Goal: Information Seeking & Learning: Learn about a topic

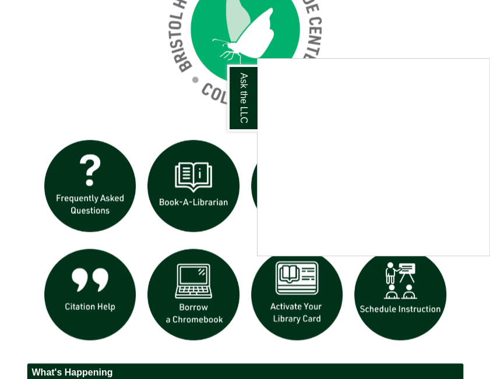
scroll to position [979, 0]
click at [62, 53] on div "Ask the LLC" at bounding box center [245, 189] width 490 height 379
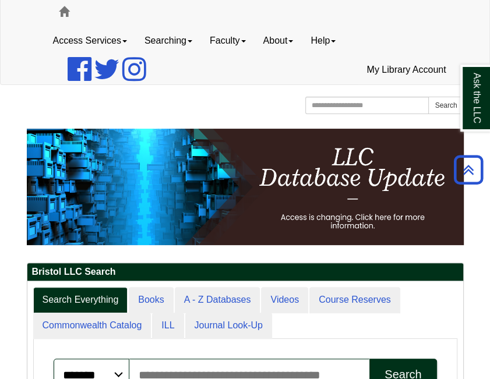
scroll to position [0, 0]
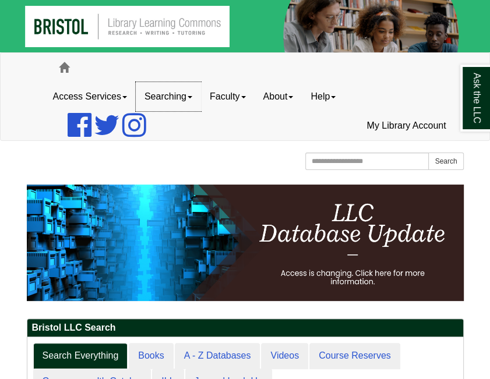
click at [170, 100] on link "Searching" at bounding box center [168, 96] width 65 height 29
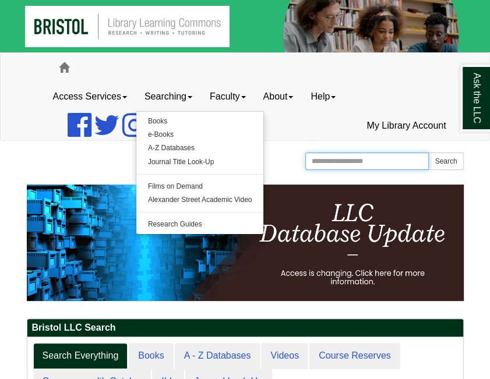
click at [338, 163] on input "Search the Website" at bounding box center [367, 161] width 124 height 17
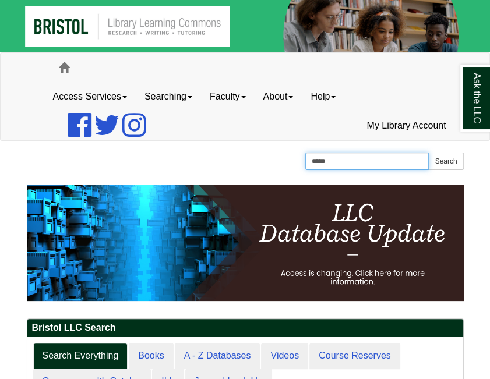
type input "*****"
click at [428, 153] on button "Search" at bounding box center [445, 161] width 35 height 17
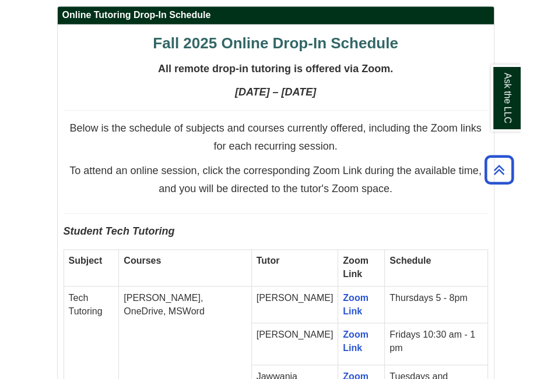
scroll to position [941, 0]
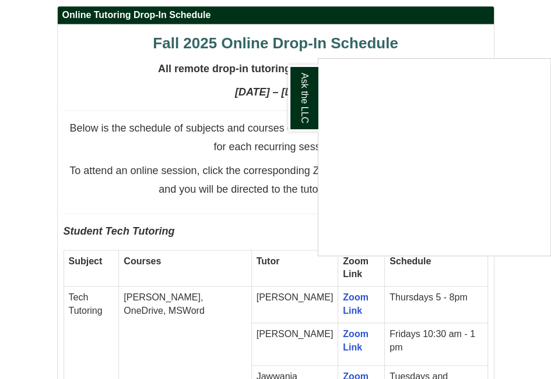
click at [147, 170] on div "Ask the LLC" at bounding box center [275, 189] width 551 height 379
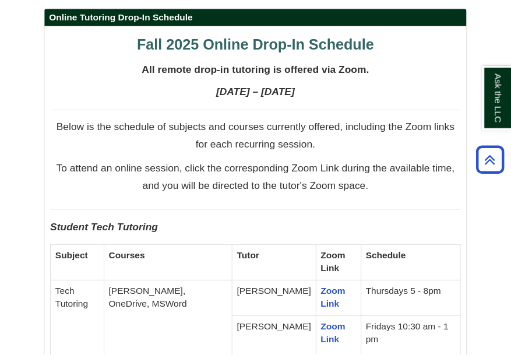
scroll to position [937, 0]
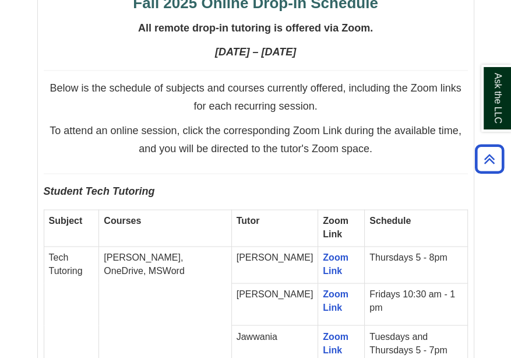
scroll to position [1030, 0]
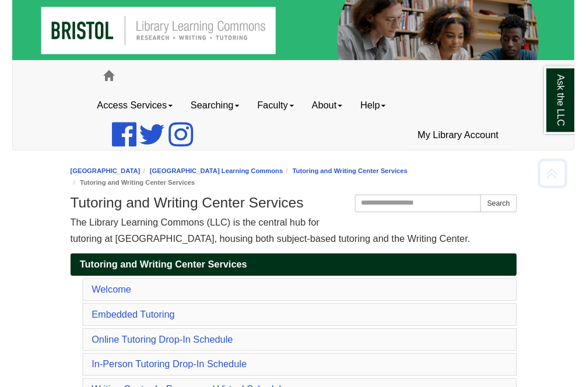
scroll to position [941, 0]
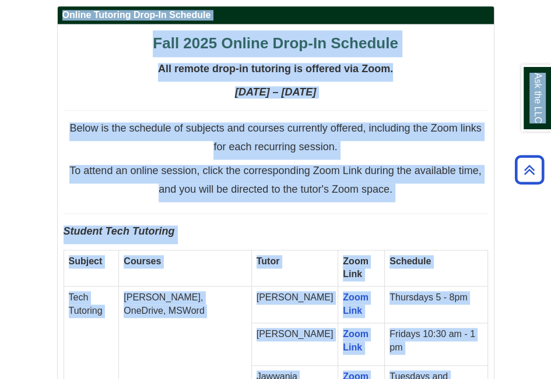
copy body "Skip to Main Content Toggle navigation Home Access Services Access Services Pol…"
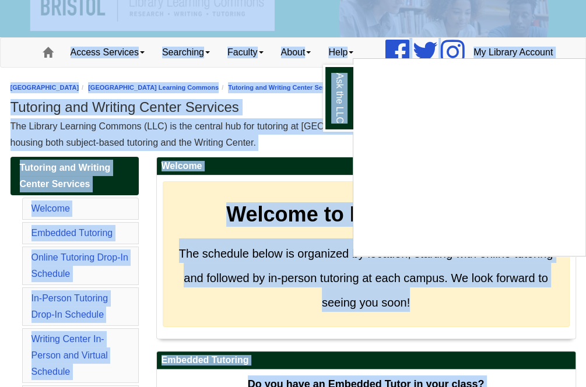
scroll to position [0, 0]
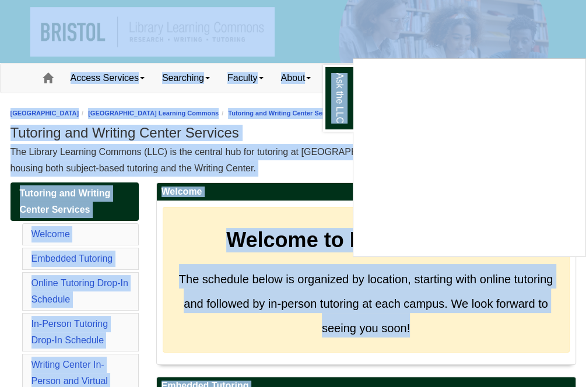
click at [281, 154] on div "Ask the LLC" at bounding box center [293, 193] width 586 height 387
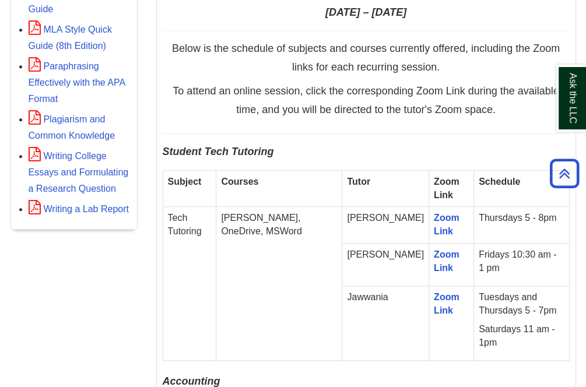
scroll to position [6532, 0]
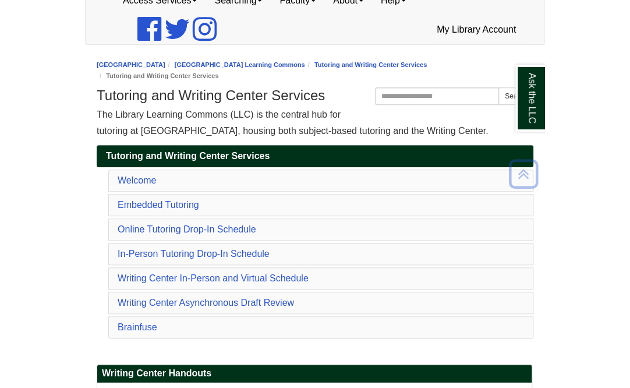
scroll to position [0, 0]
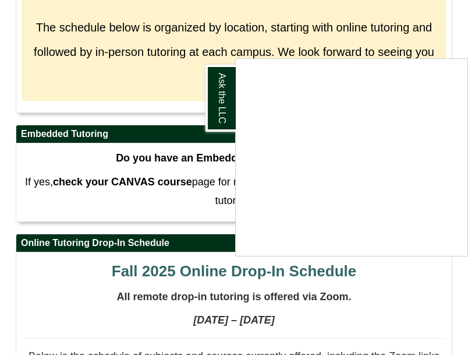
scroll to position [699, 0]
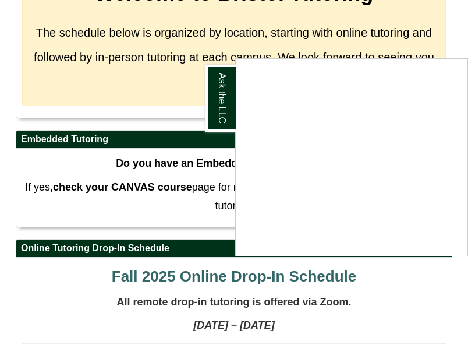
click at [78, 212] on div "Ask the LLC" at bounding box center [234, 177] width 468 height 355
